Goal: Task Accomplishment & Management: Use online tool/utility

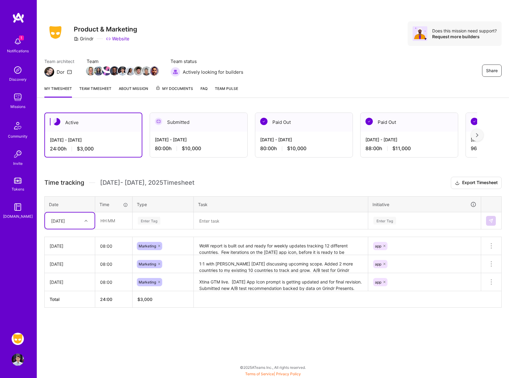
click at [310, 42] on div "Share Product & Marketing Grindr Website Does this mission need support? Reques…" at bounding box center [272, 33] width 457 height 24
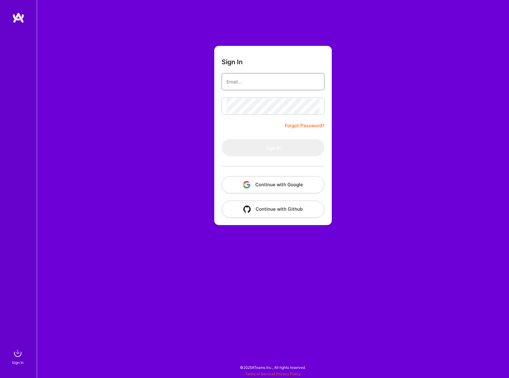
type input "[EMAIL_ADDRESS][DOMAIN_NAME]"
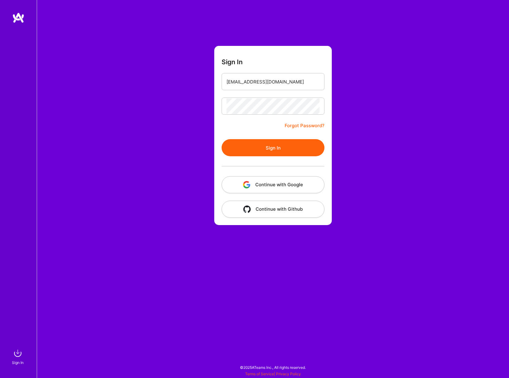
click at [266, 150] on button "Sign In" at bounding box center [273, 147] width 103 height 17
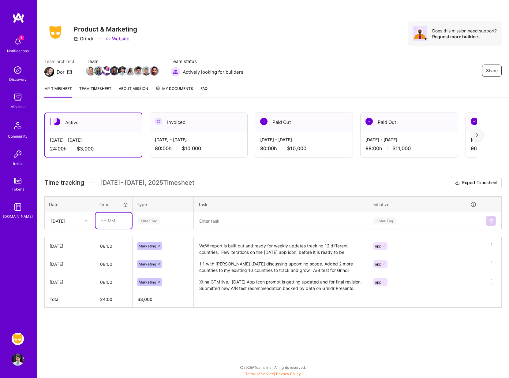
click at [108, 222] on input "text" at bounding box center [114, 221] width 36 height 16
type input "08:00"
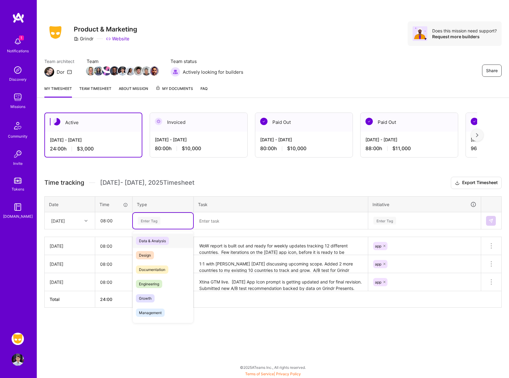
click at [153, 215] on div "Enter Tag" at bounding box center [163, 221] width 60 height 16
click at [150, 299] on span "Marketing" at bounding box center [148, 300] width 24 height 8
click at [232, 244] on textarea "WoW report is built out and ready for weekly updates tracking 12 different coun…" at bounding box center [280, 246] width 173 height 17
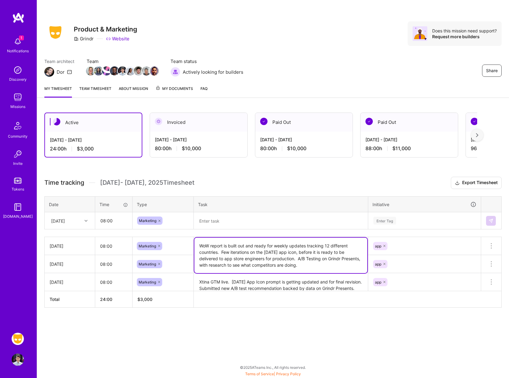
click at [219, 245] on textarea "WoW report is built out and ready for weekly updates tracking 12 different coun…" at bounding box center [280, 256] width 173 height 36
click at [221, 221] on textarea at bounding box center [280, 221] width 173 height 16
paste textarea "WoW report is built out and ready for weekly updates tracking 12 different coun…"
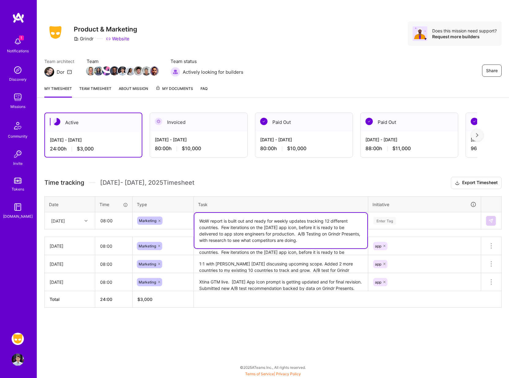
type textarea "WoW report is built out and ready for weekly updates tracking 12 different coun…"
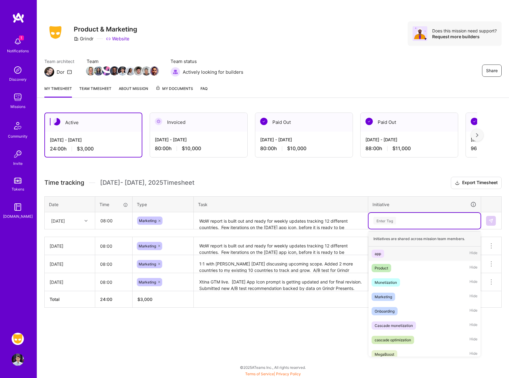
click at [379, 222] on div "Enter Tag" at bounding box center [385, 220] width 23 height 9
click at [378, 255] on div "app" at bounding box center [378, 254] width 6 height 6
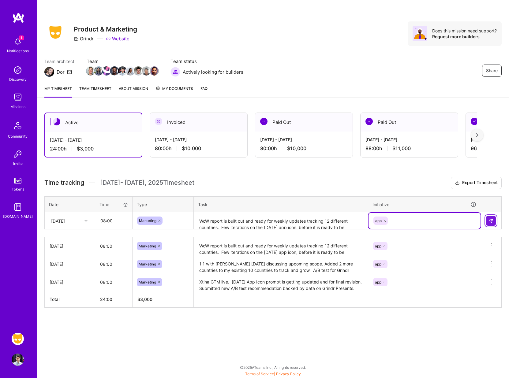
click at [492, 221] on img at bounding box center [491, 221] width 5 height 5
